Goal: Task Accomplishment & Management: Use online tool/utility

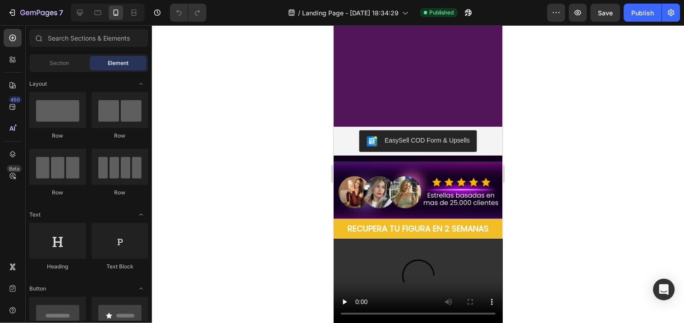
scroll to position [443, 0]
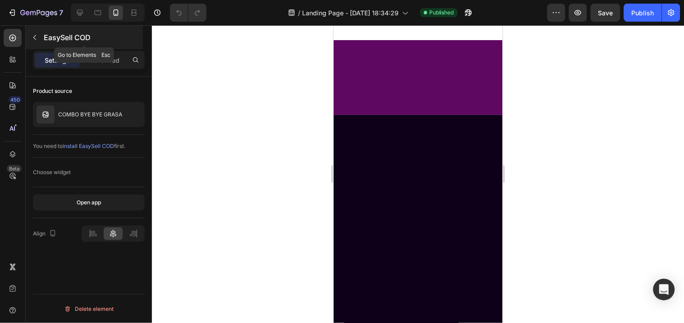
click at [32, 37] on icon "button" at bounding box center [34, 37] width 7 height 7
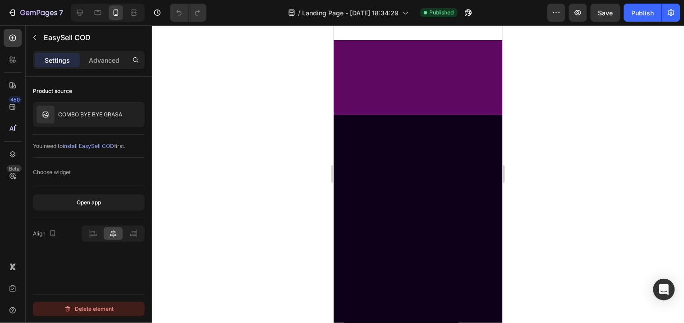
click at [89, 308] on div "Delete element" at bounding box center [89, 309] width 50 height 11
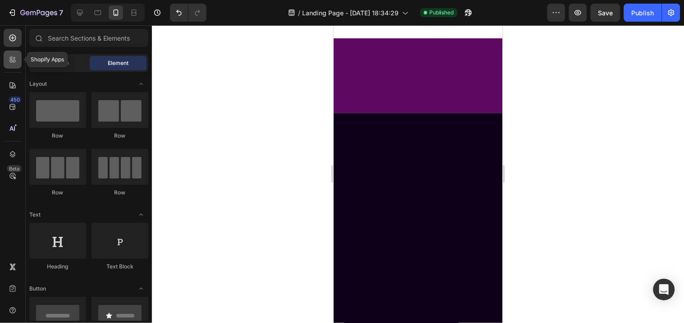
click at [12, 59] on icon at bounding box center [11, 58] width 3 height 3
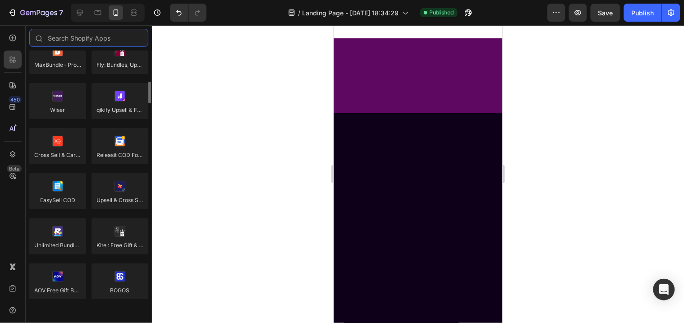
scroll to position [413, 0]
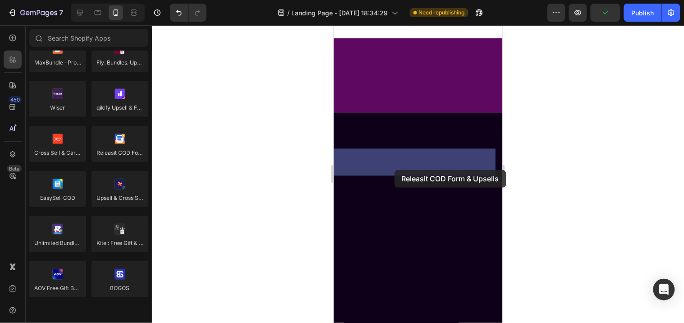
drag, startPoint x: 456, startPoint y: 166, endPoint x: 394, endPoint y: 170, distance: 61.5
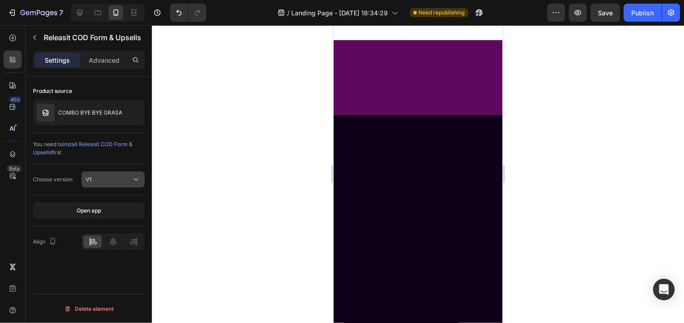
click at [113, 180] on div "V1" at bounding box center [109, 179] width 46 height 8
click at [123, 173] on button "V1" at bounding box center [113, 179] width 63 height 16
click at [114, 172] on button "V1" at bounding box center [113, 179] width 63 height 16
click at [120, 240] on div at bounding box center [113, 241] width 18 height 13
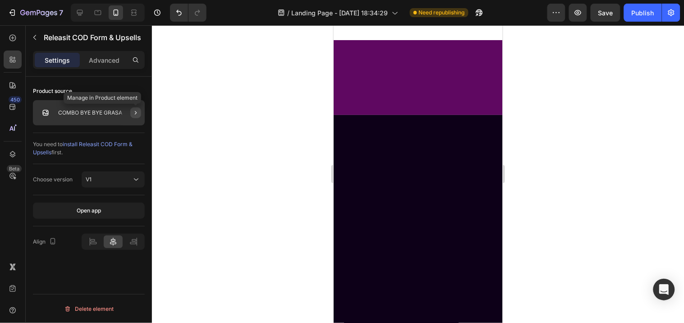
click at [133, 110] on icon "button" at bounding box center [135, 112] width 7 height 7
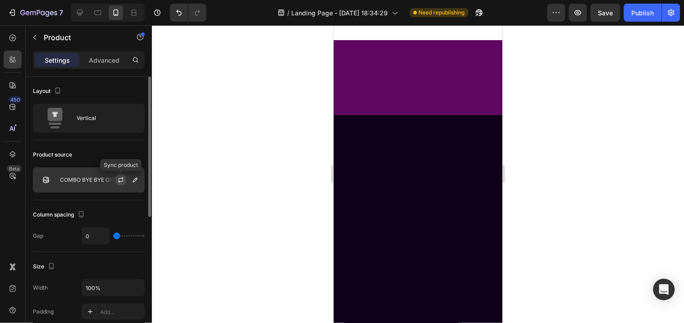
click at [120, 179] on icon "button" at bounding box center [120, 179] width 7 height 7
click at [300, 217] on div at bounding box center [418, 174] width 532 height 298
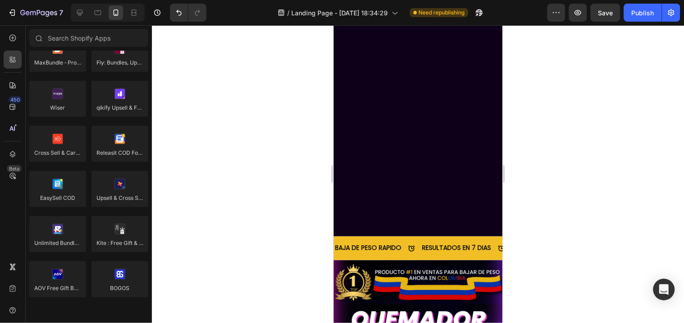
scroll to position [2005, 0]
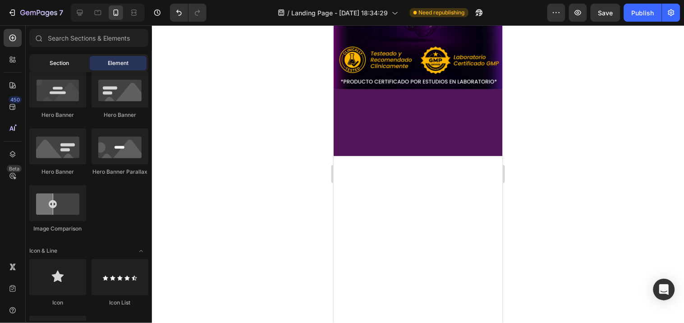
click at [59, 63] on span "Section" at bounding box center [59, 63] width 19 height 8
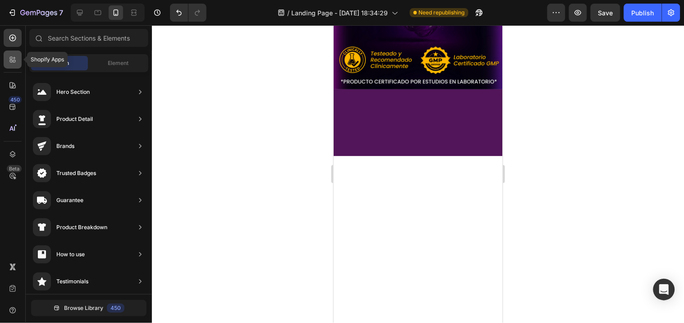
click at [9, 64] on icon at bounding box center [12, 59] width 9 height 9
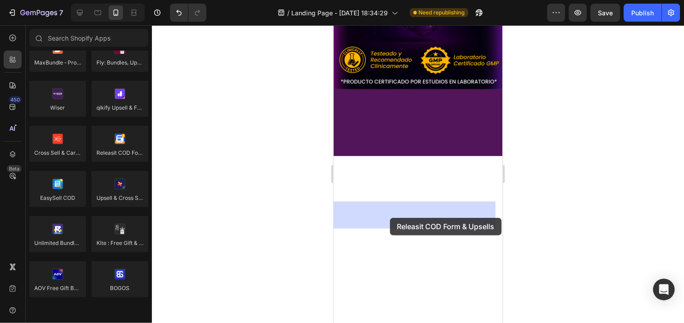
drag, startPoint x: 453, startPoint y: 177, endPoint x: 390, endPoint y: 219, distance: 75.8
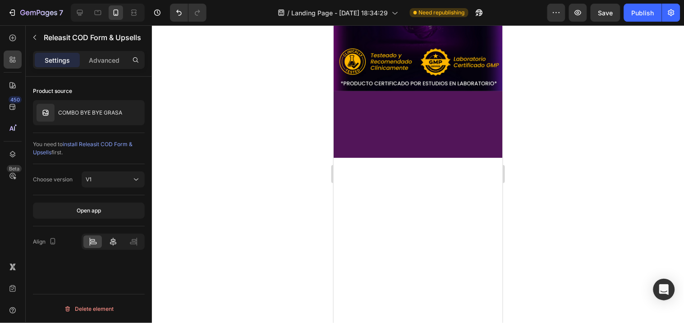
click at [109, 239] on icon at bounding box center [113, 241] width 9 height 9
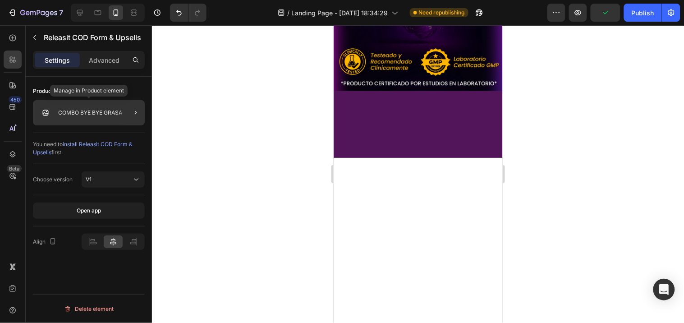
click at [114, 111] on p "COMBO BYE BYE GRASA" at bounding box center [90, 113] width 64 height 6
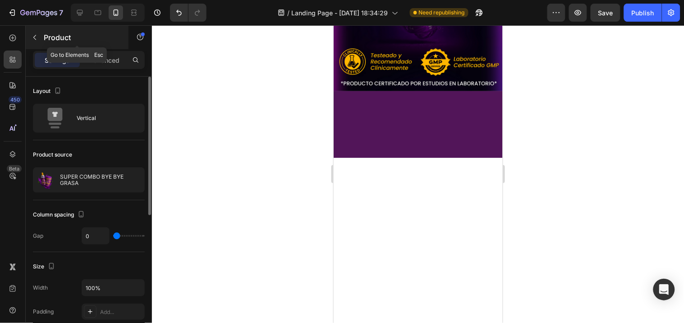
click at [38, 36] on button "button" at bounding box center [35, 37] width 14 height 14
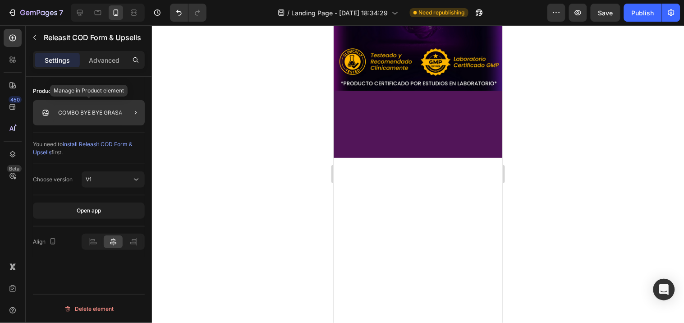
click at [83, 114] on p "COMBO BYE BYE GRASA" at bounding box center [90, 113] width 64 height 6
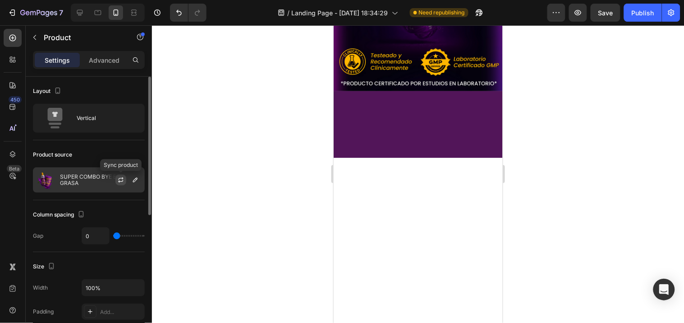
click at [119, 182] on icon "button" at bounding box center [120, 181] width 5 height 3
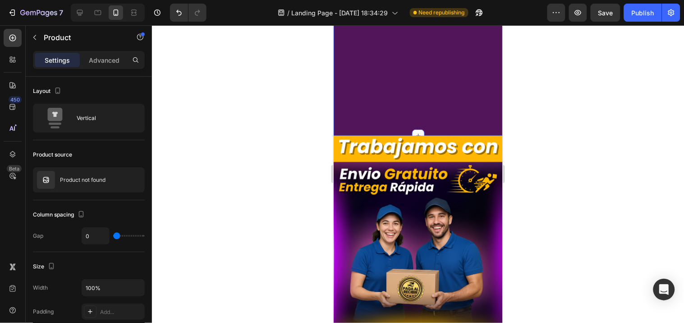
scroll to position [2764, 0]
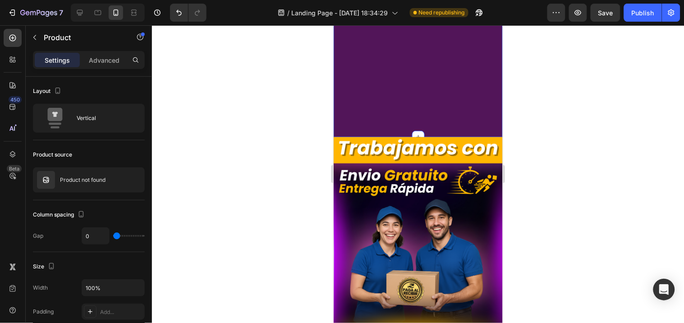
click at [389, 97] on div "Icon Boosts immunity and defense Text Block Icon Boosts immunity and defense Te…" at bounding box center [417, 24] width 169 height 226
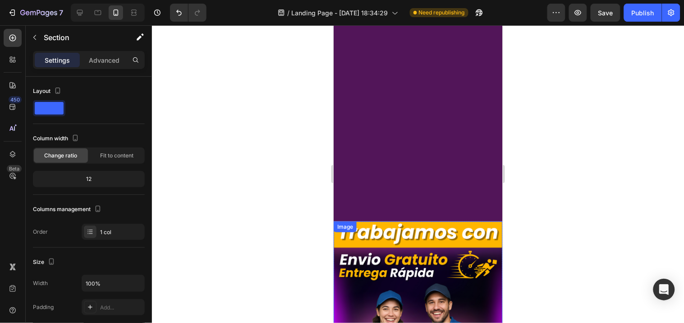
click at [391, 175] on div "Icon Boosts immunity and defense Text Block Icon Boosts immunity and defense Te…" at bounding box center [417, 108] width 169 height 226
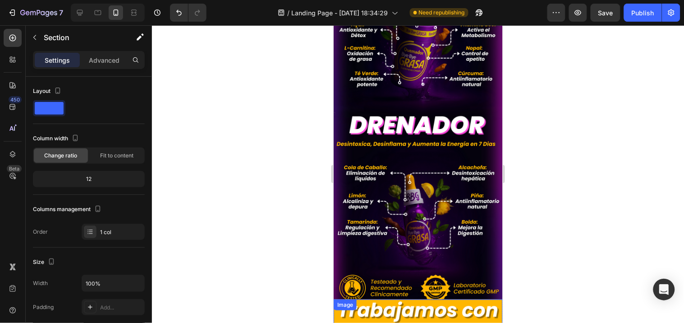
scroll to position [2375, 0]
click at [391, 175] on img at bounding box center [417, 103] width 169 height 427
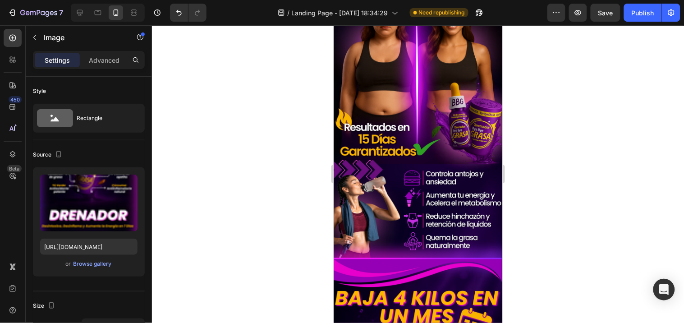
scroll to position [0, 0]
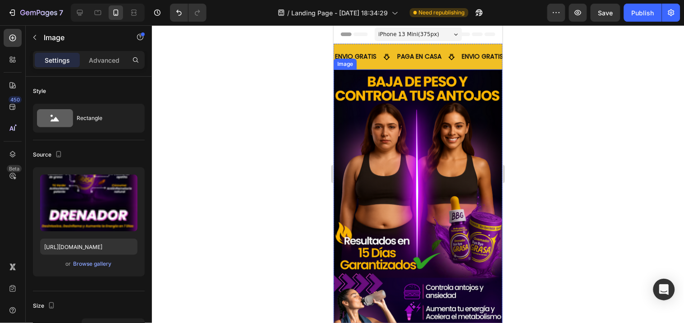
click at [544, 128] on div at bounding box center [418, 174] width 532 height 298
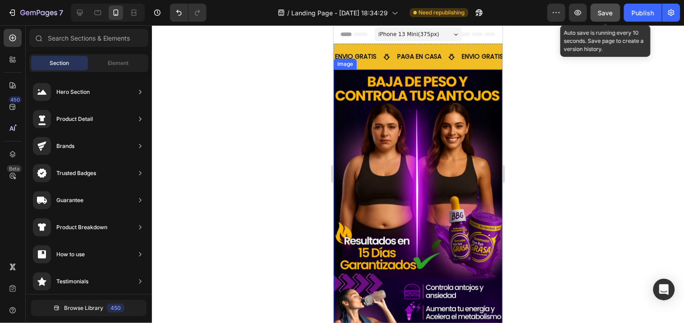
click at [617, 10] on button "Save" at bounding box center [606, 13] width 30 height 18
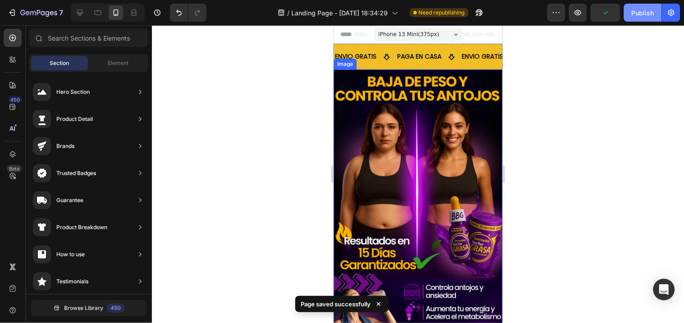
click at [641, 9] on div "Publish" at bounding box center [643, 12] width 23 height 9
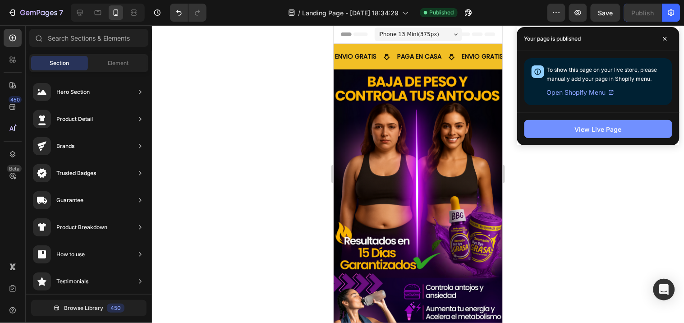
click at [566, 135] on button "View Live Page" at bounding box center [599, 129] width 148 height 18
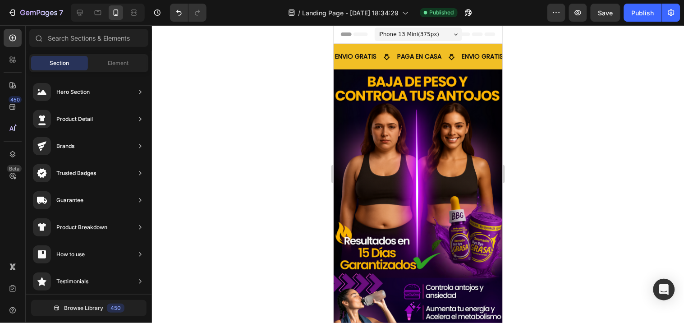
click at [252, 109] on div at bounding box center [418, 174] width 532 height 298
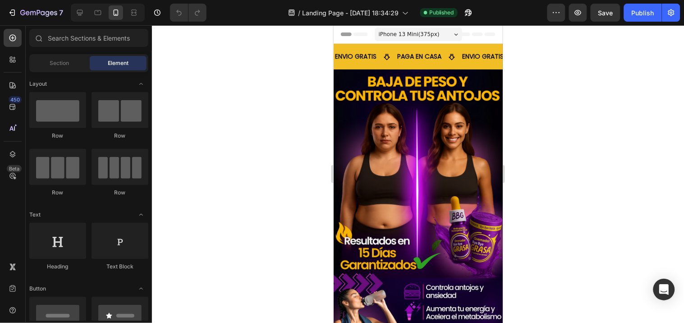
click at [244, 172] on div at bounding box center [418, 174] width 532 height 298
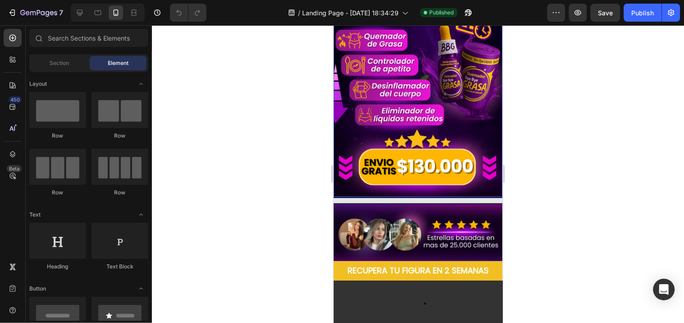
scroll to position [419, 0]
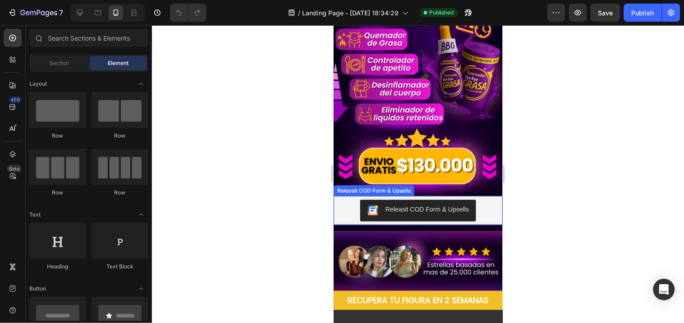
click at [385, 205] on div "Releasit COD Form & Upsells" at bounding box center [426, 209] width 83 height 9
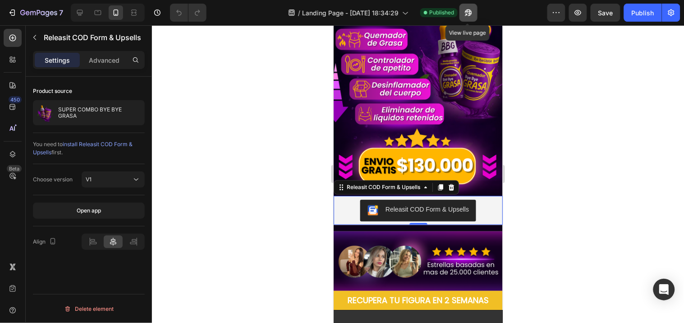
click at [466, 7] on button "button" at bounding box center [469, 13] width 18 height 18
click at [282, 213] on div at bounding box center [418, 174] width 532 height 298
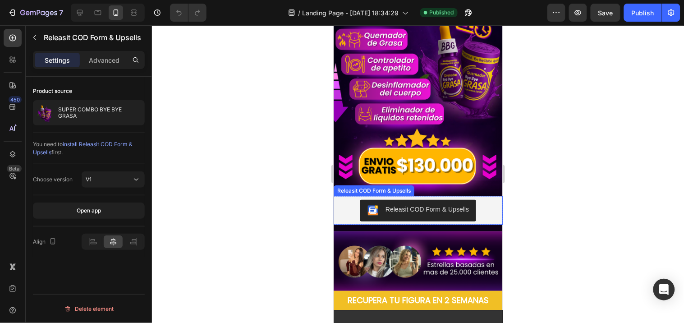
click at [345, 199] on div "Releasit COD Form & Upsells" at bounding box center [418, 210] width 162 height 22
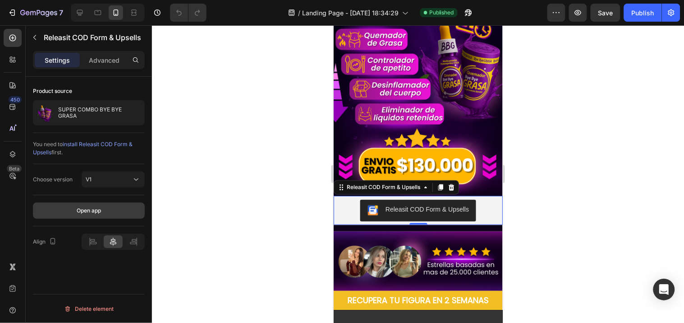
click at [101, 214] on div "Open app" at bounding box center [89, 211] width 24 height 8
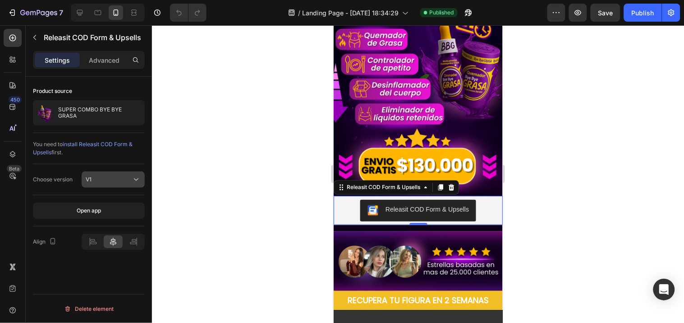
click at [119, 179] on div "V1" at bounding box center [109, 179] width 46 height 8
click at [117, 217] on p "V2" at bounding box center [111, 219] width 51 height 8
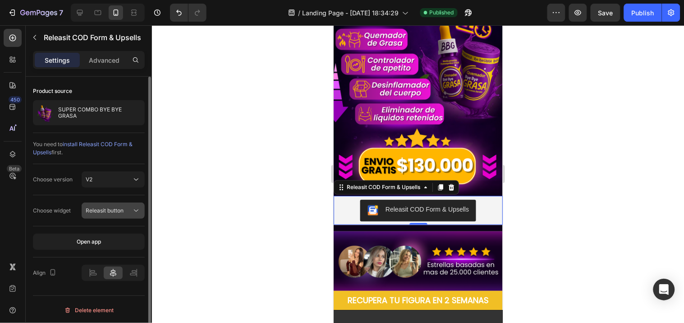
click at [124, 207] on div "Releasit button" at bounding box center [109, 211] width 46 height 8
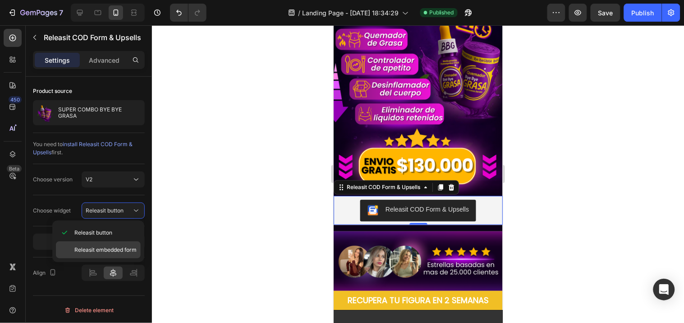
click at [122, 244] on div "Releasit embedded form" at bounding box center [98, 249] width 85 height 17
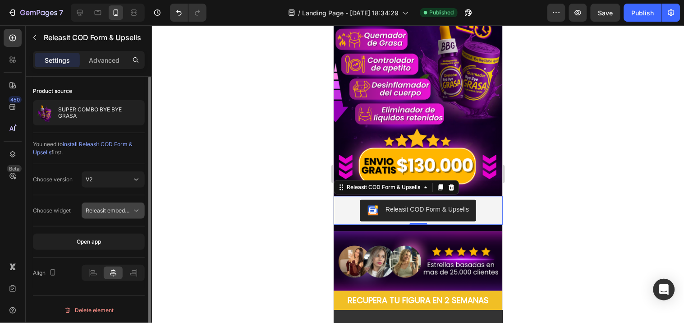
click at [127, 212] on span "Releasit embedded form" at bounding box center [117, 210] width 62 height 7
click at [127, 209] on span "Releasit embedded form" at bounding box center [117, 210] width 62 height 7
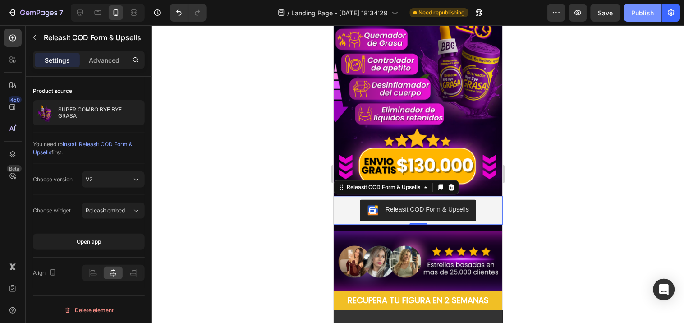
click at [643, 15] on div "Publish" at bounding box center [643, 12] width 23 height 9
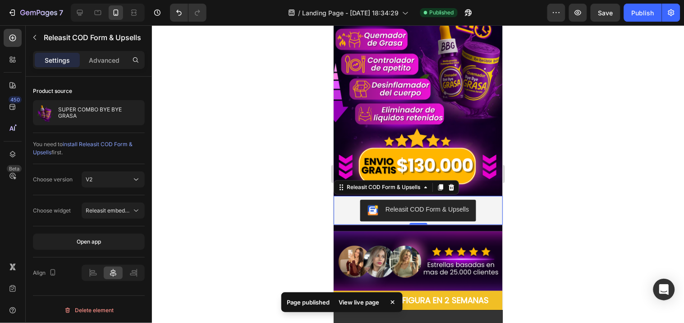
click at [268, 195] on div at bounding box center [418, 174] width 532 height 298
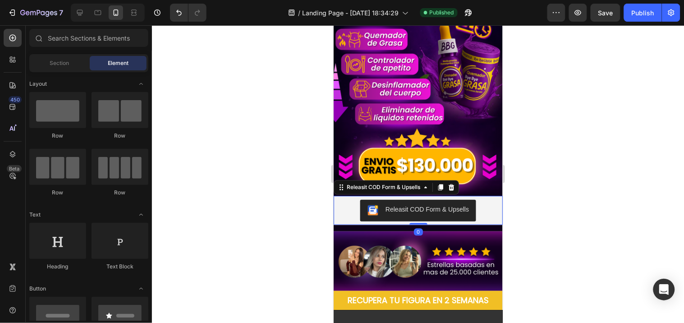
click at [360, 199] on button "Releasit COD Form & Upsells" at bounding box center [418, 210] width 116 height 22
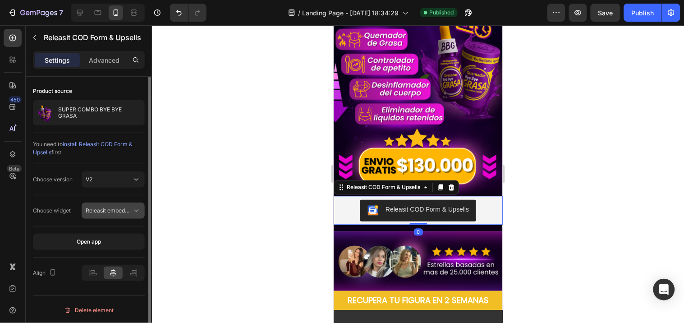
click at [120, 214] on span "Releasit embedded form" at bounding box center [109, 211] width 46 height 8
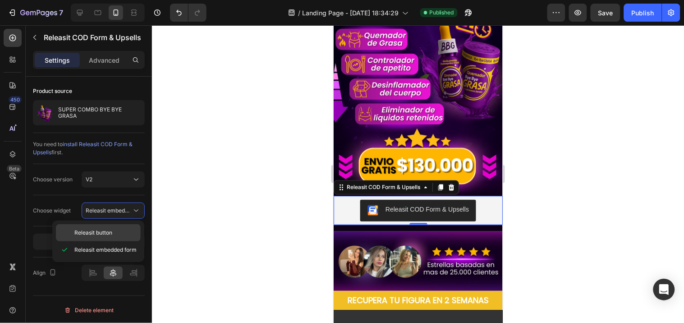
click at [106, 230] on span "Releasit button" at bounding box center [93, 233] width 38 height 8
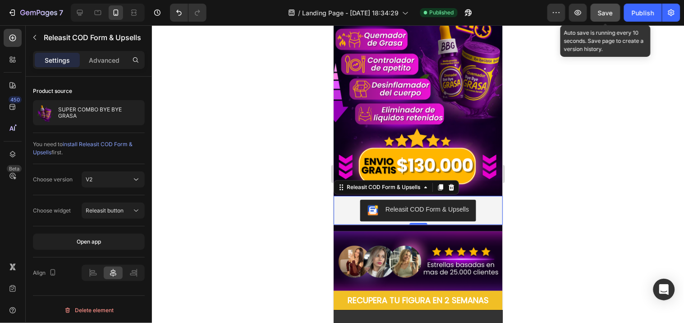
click at [612, 14] on span "Save" at bounding box center [606, 13] width 15 height 8
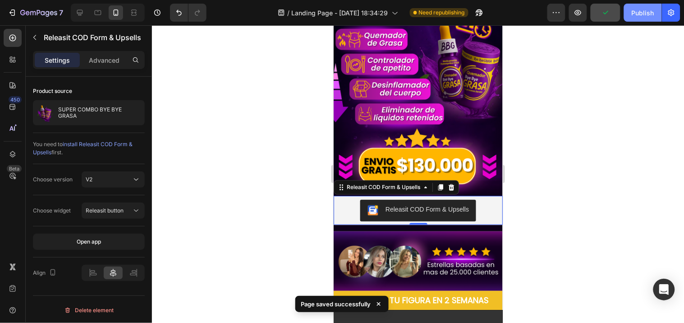
click at [641, 16] on div "Publish" at bounding box center [643, 12] width 23 height 9
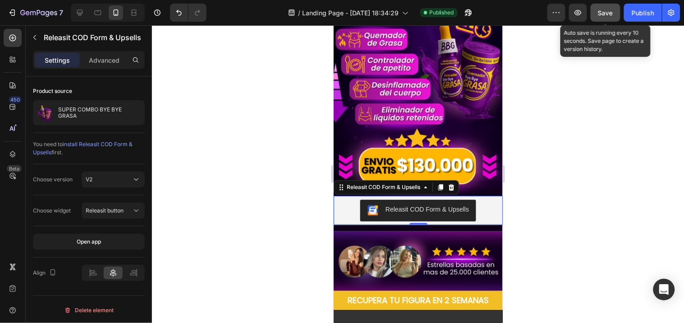
click at [619, 15] on button "Save" at bounding box center [606, 13] width 30 height 18
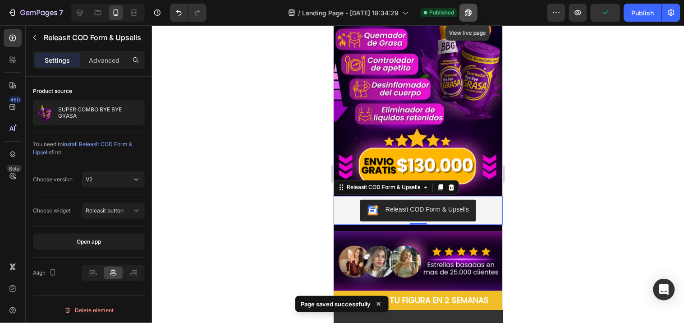
click at [469, 11] on icon "button" at bounding box center [468, 12] width 7 height 7
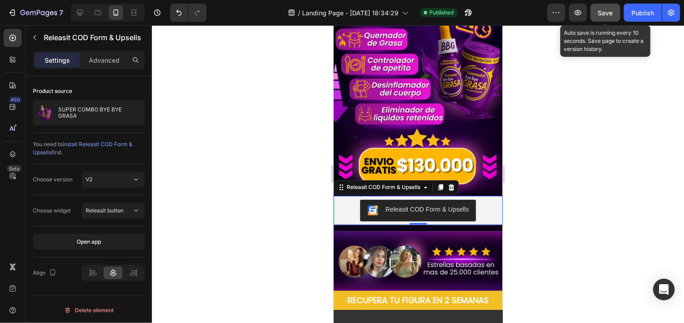
click at [610, 20] on button "Save" at bounding box center [606, 13] width 30 height 18
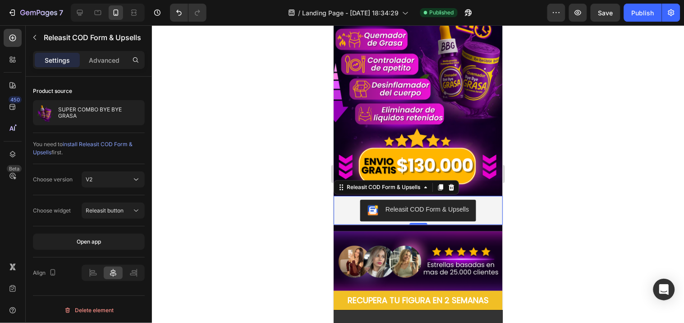
click at [244, 150] on div at bounding box center [418, 174] width 532 height 298
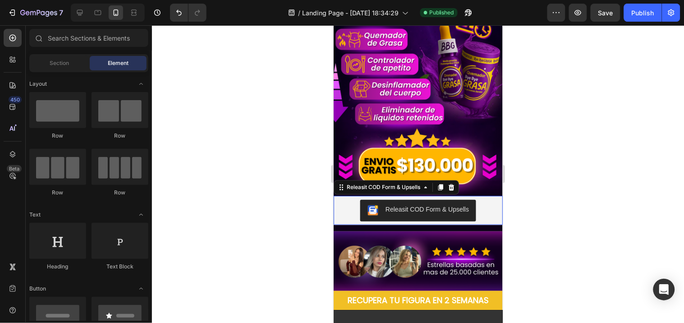
click at [344, 199] on div "Releasit COD Form & Upsells" at bounding box center [418, 210] width 162 height 22
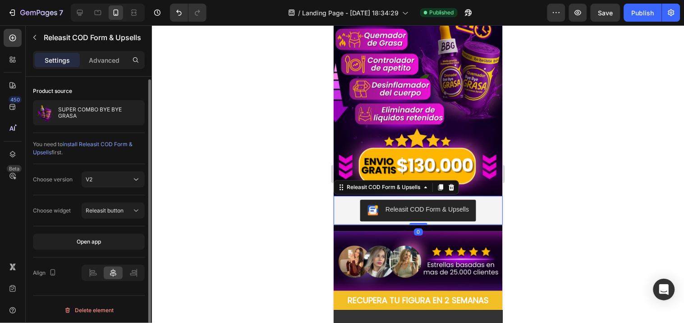
scroll to position [1, 0]
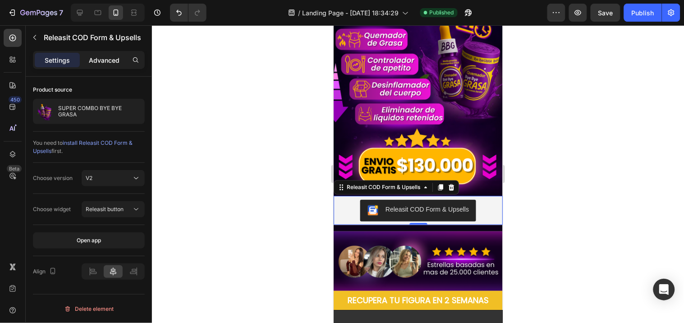
click at [103, 53] on div "Advanced" at bounding box center [104, 60] width 45 height 14
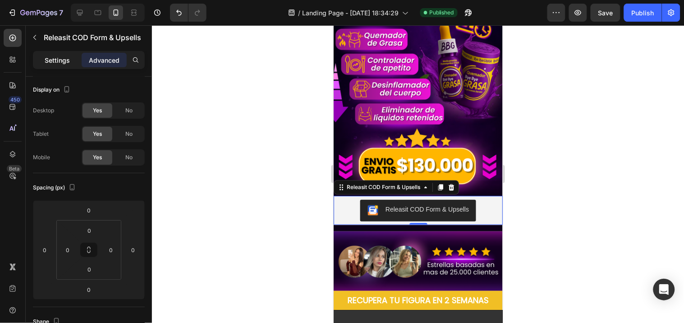
click at [57, 62] on p "Settings" at bounding box center [57, 59] width 25 height 9
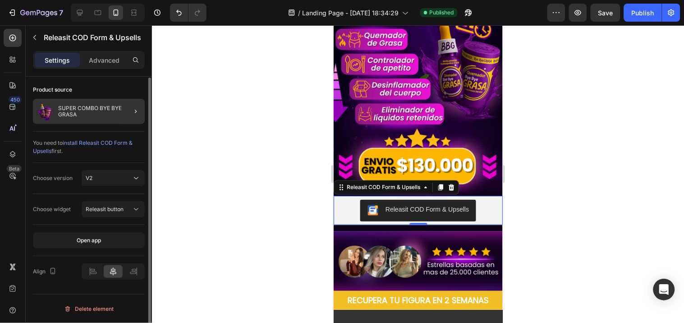
click at [120, 112] on div at bounding box center [132, 111] width 25 height 25
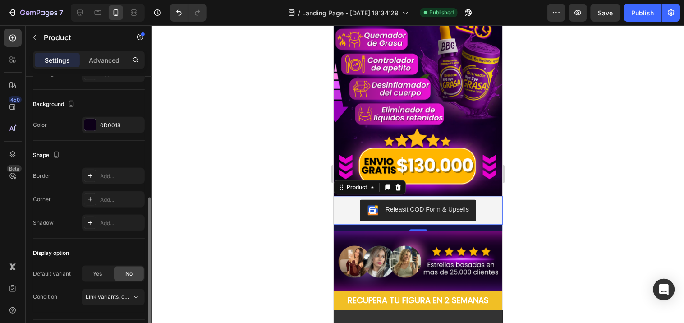
scroll to position [263, 0]
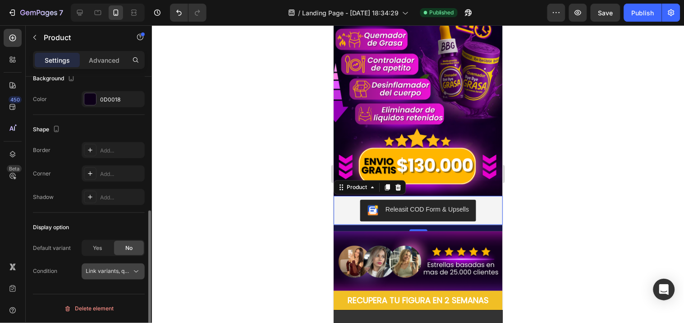
click at [122, 275] on span "Link variants, quantity <br> between same products" at bounding box center [109, 271] width 46 height 8
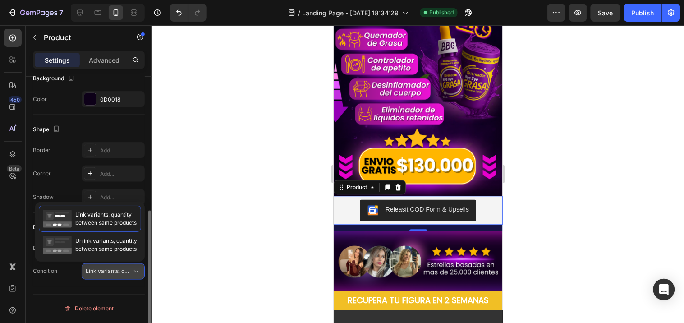
click at [122, 275] on span "Link variants, quantity <br> between same products" at bounding box center [109, 271] width 46 height 8
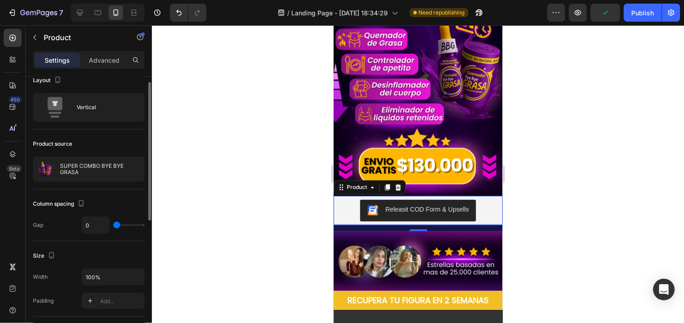
scroll to position [0, 0]
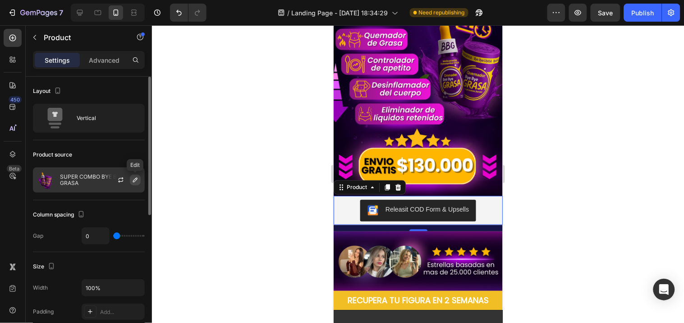
click at [135, 179] on icon "button" at bounding box center [135, 179] width 7 height 7
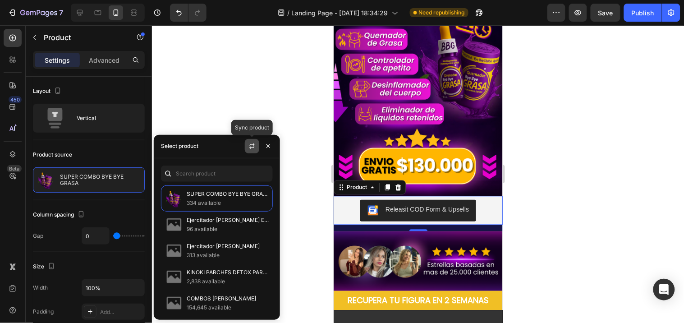
click at [251, 147] on icon "button" at bounding box center [252, 146] width 7 height 7
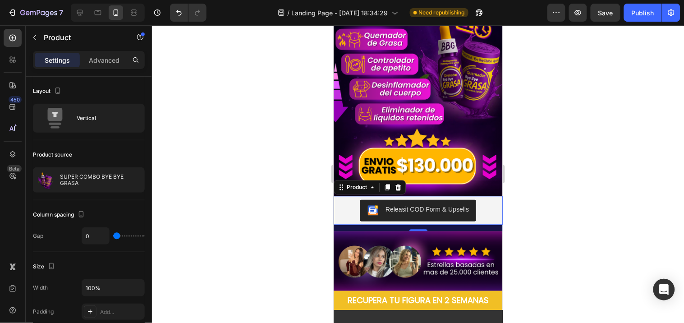
click at [273, 110] on div at bounding box center [418, 174] width 532 height 298
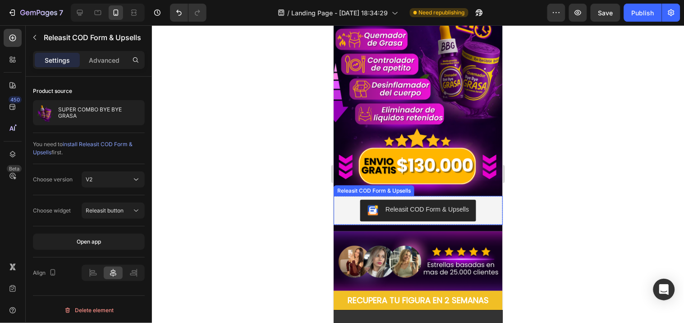
click at [348, 199] on div "Releasit COD Form & Upsells" at bounding box center [418, 210] width 162 height 22
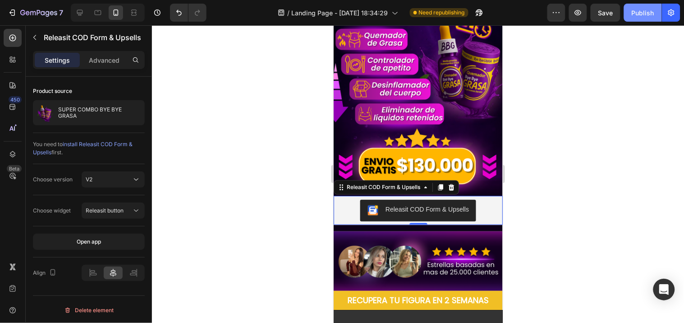
click at [645, 14] on div "Publish" at bounding box center [643, 12] width 23 height 9
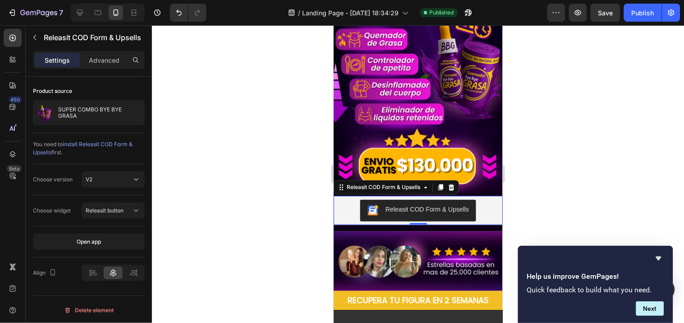
click at [559, 166] on div at bounding box center [418, 174] width 532 height 298
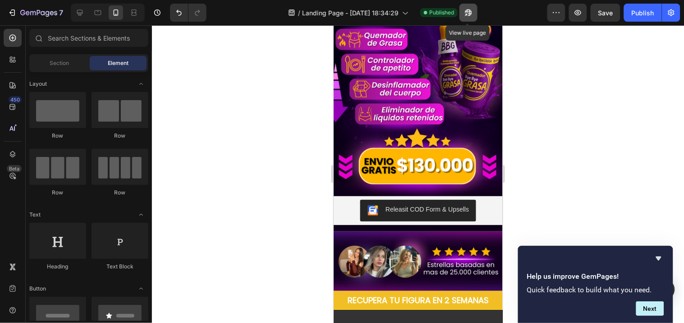
click at [465, 7] on button "button" at bounding box center [469, 13] width 18 height 18
click at [262, 131] on div at bounding box center [418, 174] width 532 height 298
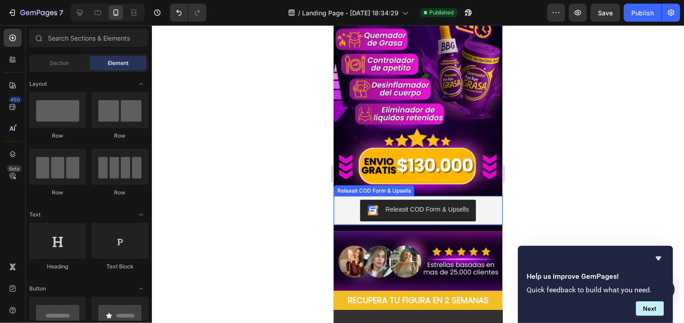
click at [343, 199] on div "Releasit COD Form & Upsells" at bounding box center [418, 210] width 162 height 22
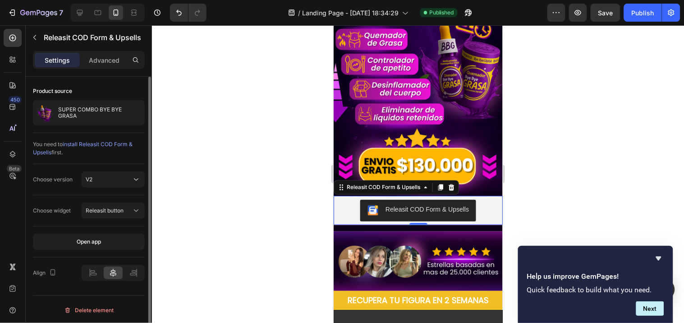
scroll to position [1, 0]
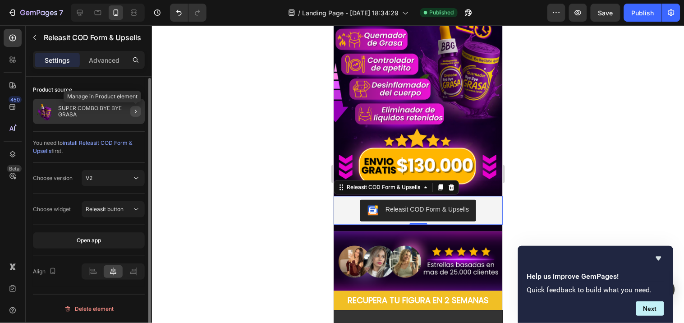
click at [134, 115] on icon "button" at bounding box center [135, 111] width 7 height 7
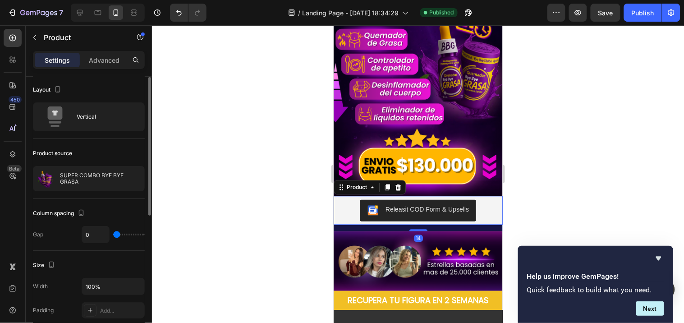
scroll to position [0, 0]
click at [239, 125] on div at bounding box center [418, 174] width 532 height 298
